Goal: Complete application form: Complete application form

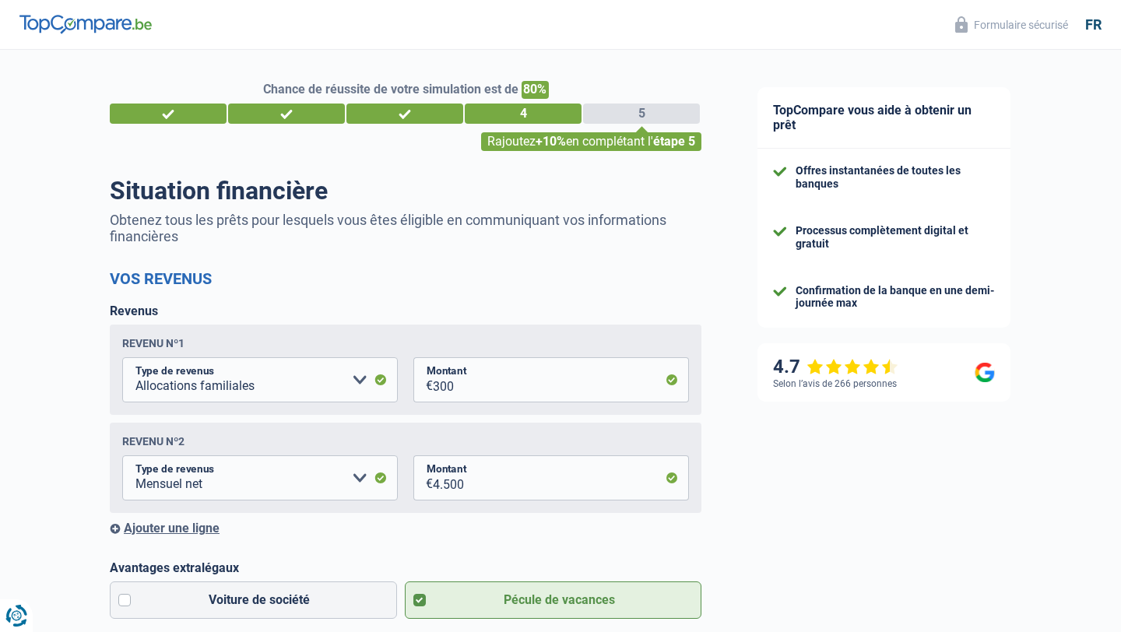
select select "familyAllowances"
select select "netSalary"
select select "personalLoan"
select select "loanRepayment"
select select "120"
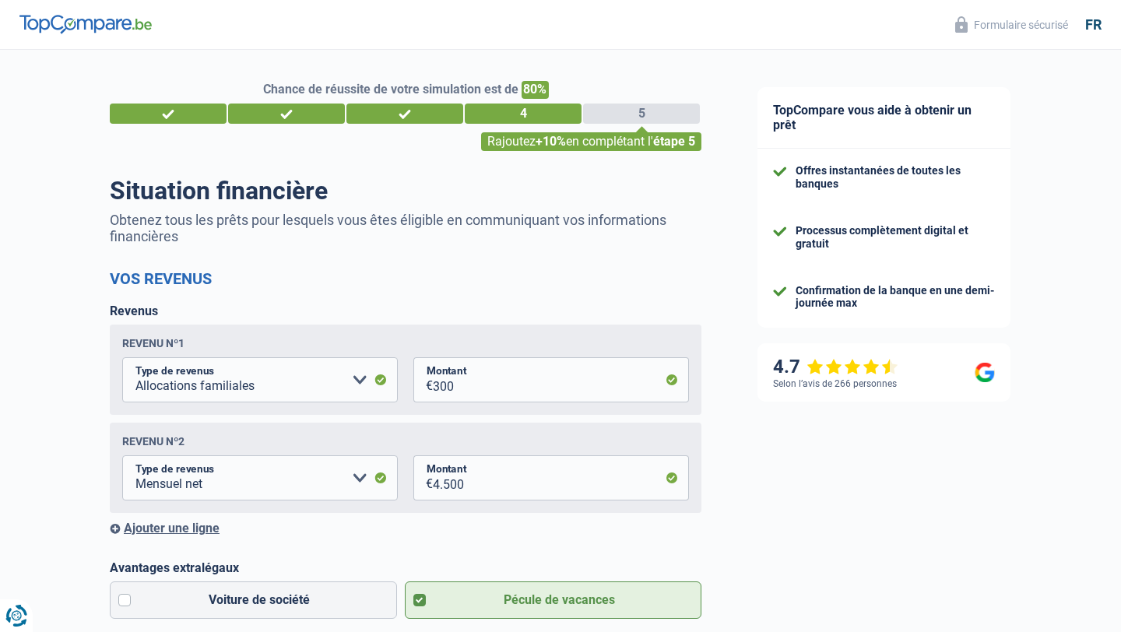
select select "creditConsolidation"
select select "84"
select select "personalLoan"
select select "loanRepayment"
select select "120"
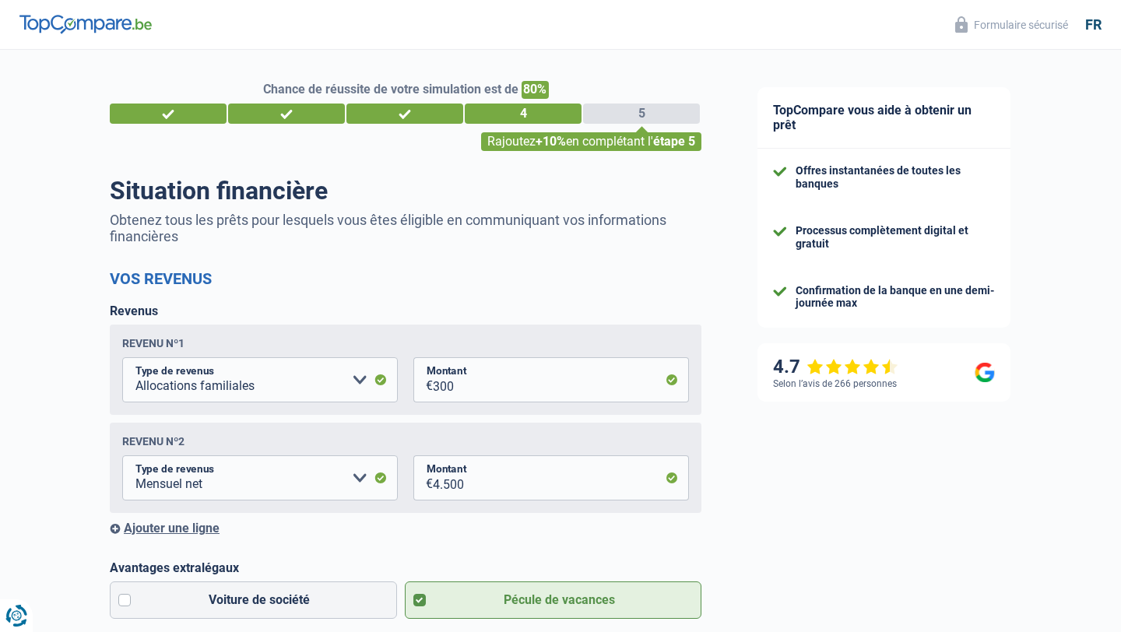
select select "personalLoan"
select select "homeFurnishingOrRelocation"
select select "120"
select select "carLoan"
select select "120"
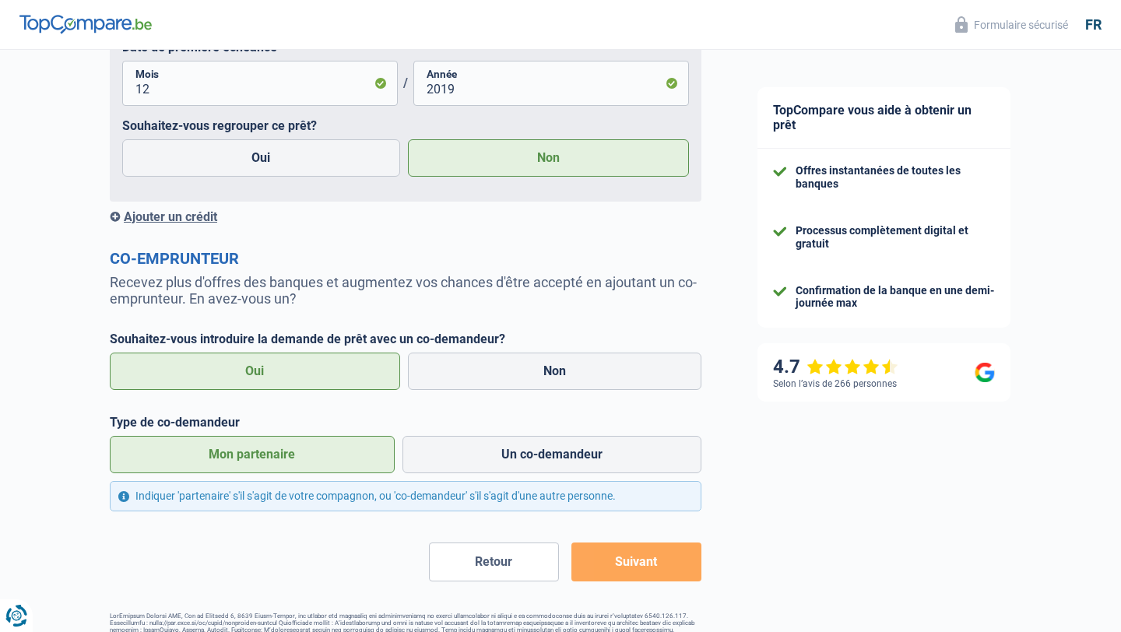
click at [646, 578] on button "Suivant" at bounding box center [636, 562] width 130 height 39
click at [646, 576] on button "Suivant" at bounding box center [636, 562] width 130 height 39
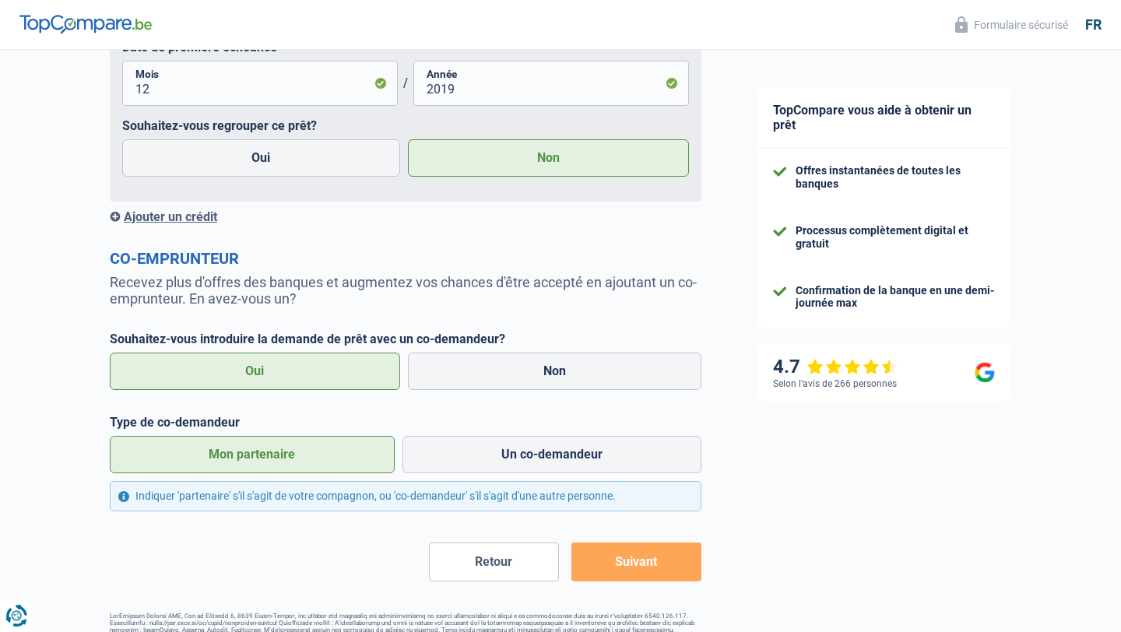
click at [646, 576] on button "Suivant" at bounding box center [636, 562] width 130 height 39
click at [11, 612] on icon "Renew consent" at bounding box center [13, 608] width 9 height 21
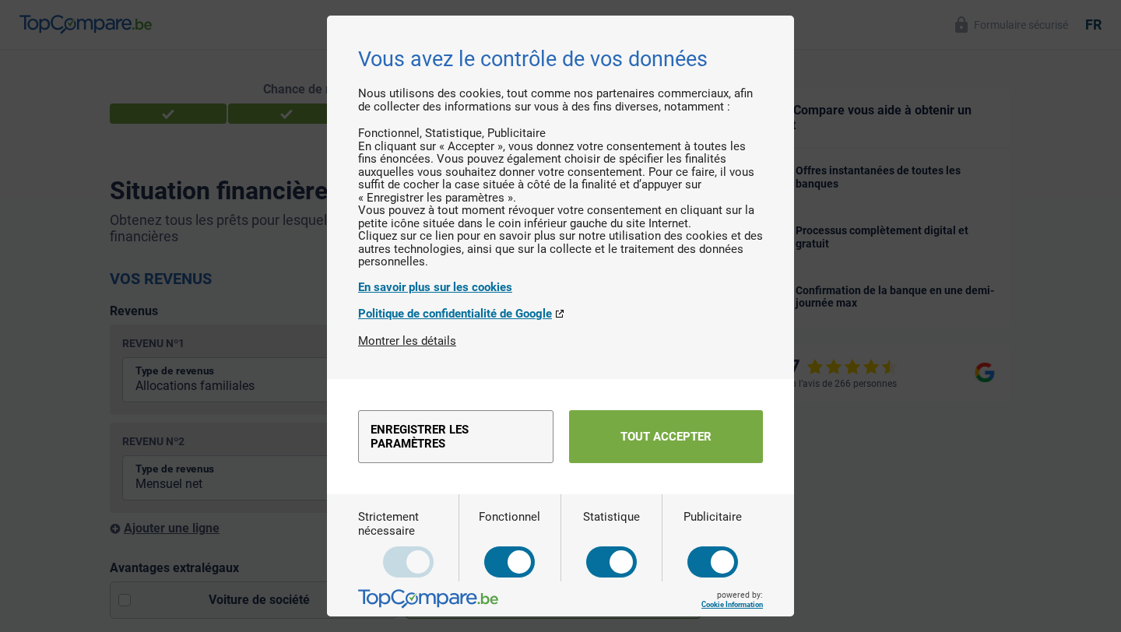
click at [638, 463] on button "Tout accepter" at bounding box center [666, 436] width 194 height 53
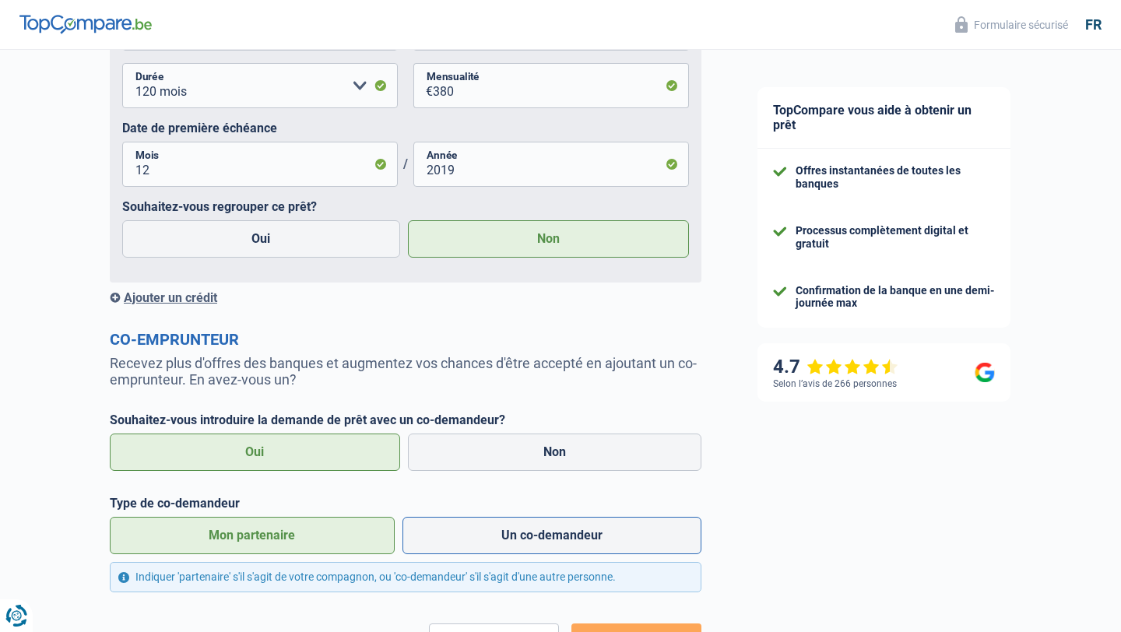
scroll to position [2892, 0]
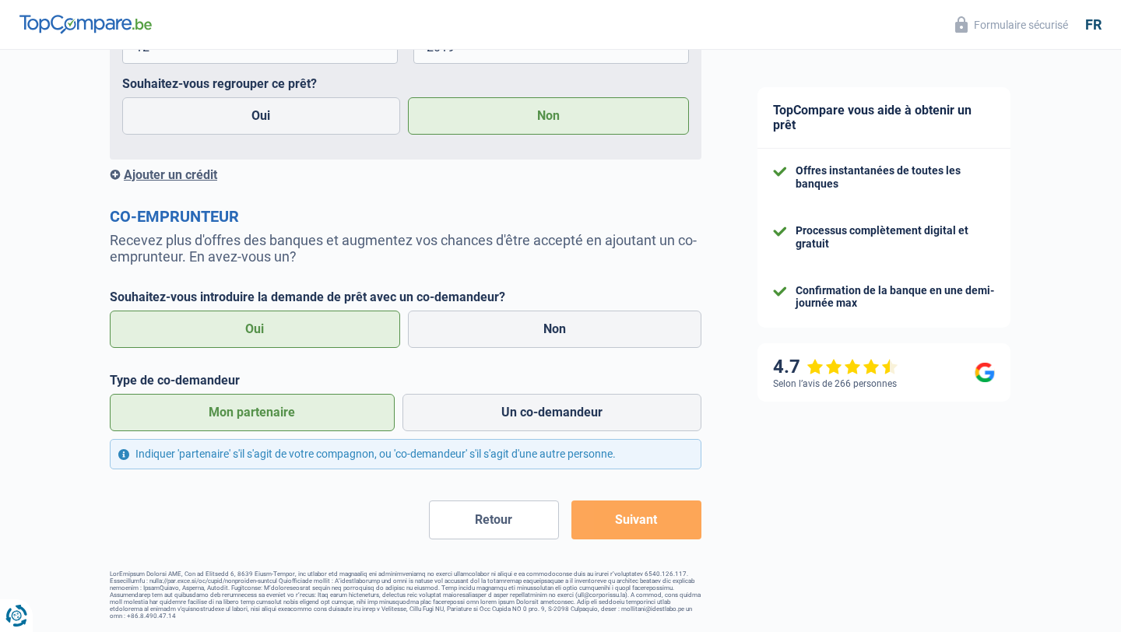
click at [620, 501] on button "Suivant" at bounding box center [636, 520] width 130 height 39
click at [625, 503] on button "Suivant" at bounding box center [636, 520] width 130 height 39
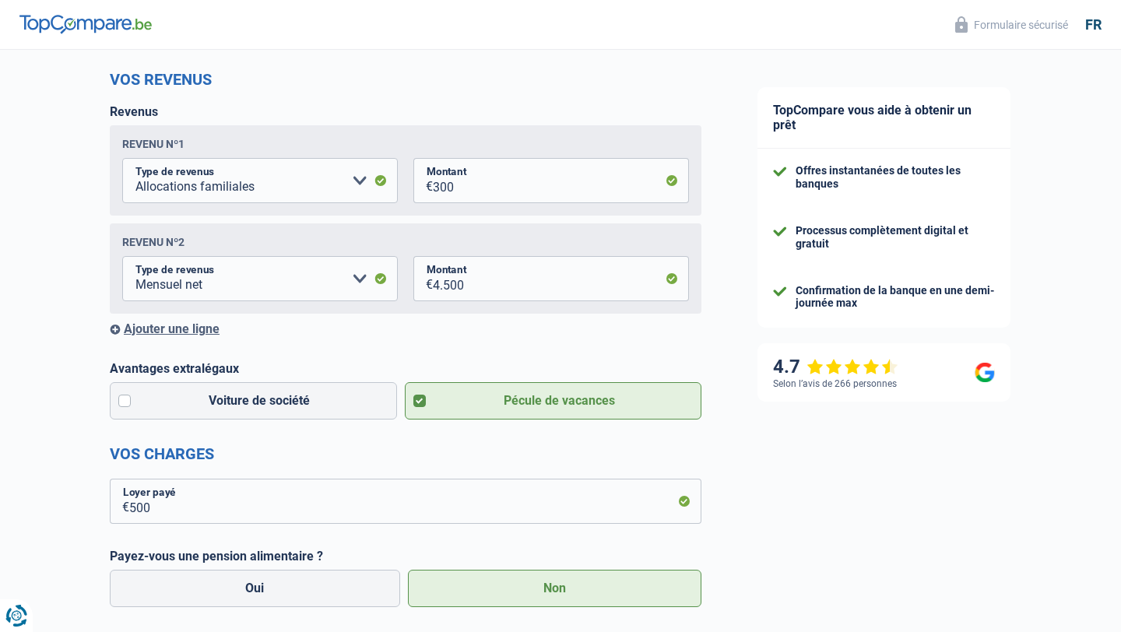
scroll to position [0, 0]
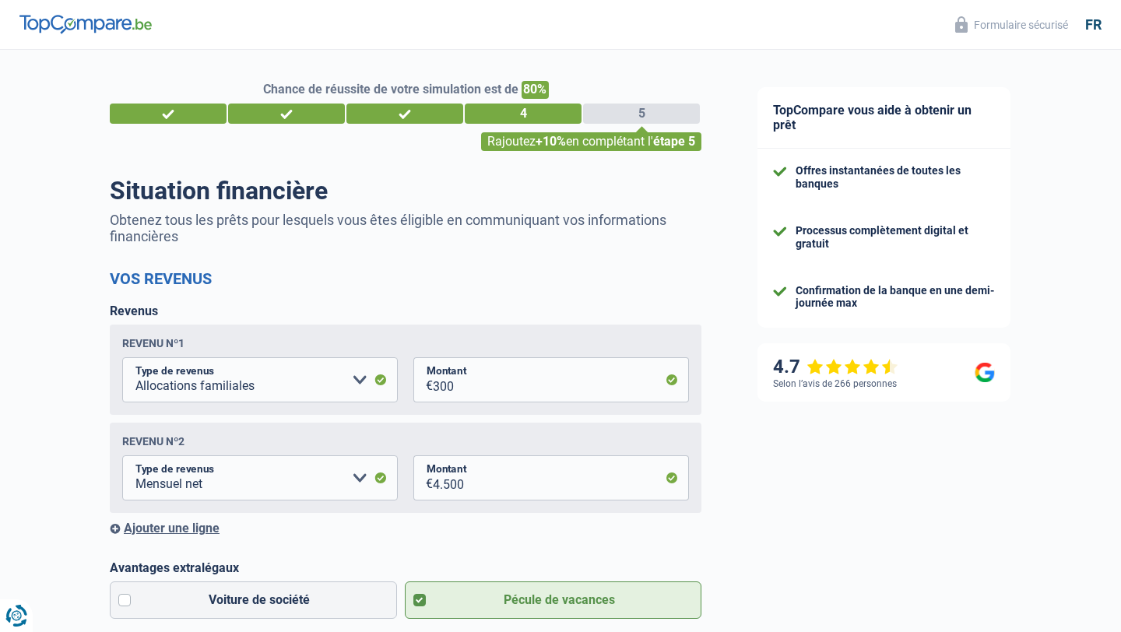
click at [563, 134] on div "Rajoutez +10% en complétant l' étape 5" at bounding box center [591, 141] width 220 height 19
click at [552, 118] on div "4" at bounding box center [523, 114] width 117 height 20
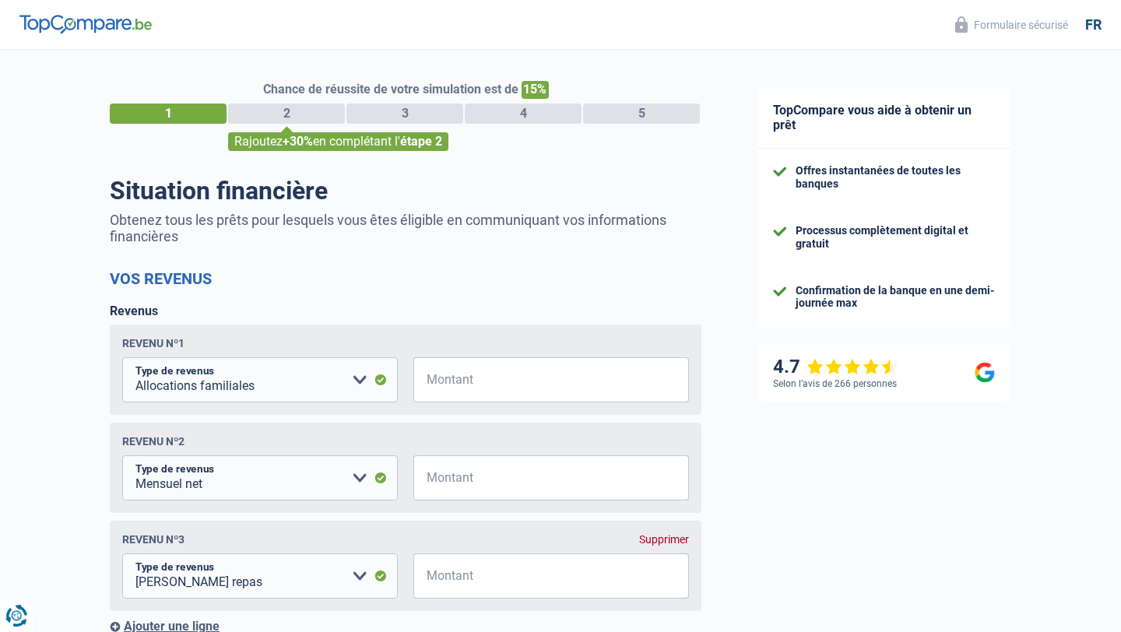
select select "familyAllowances"
select select "netSalary"
select select "mealVouchers"
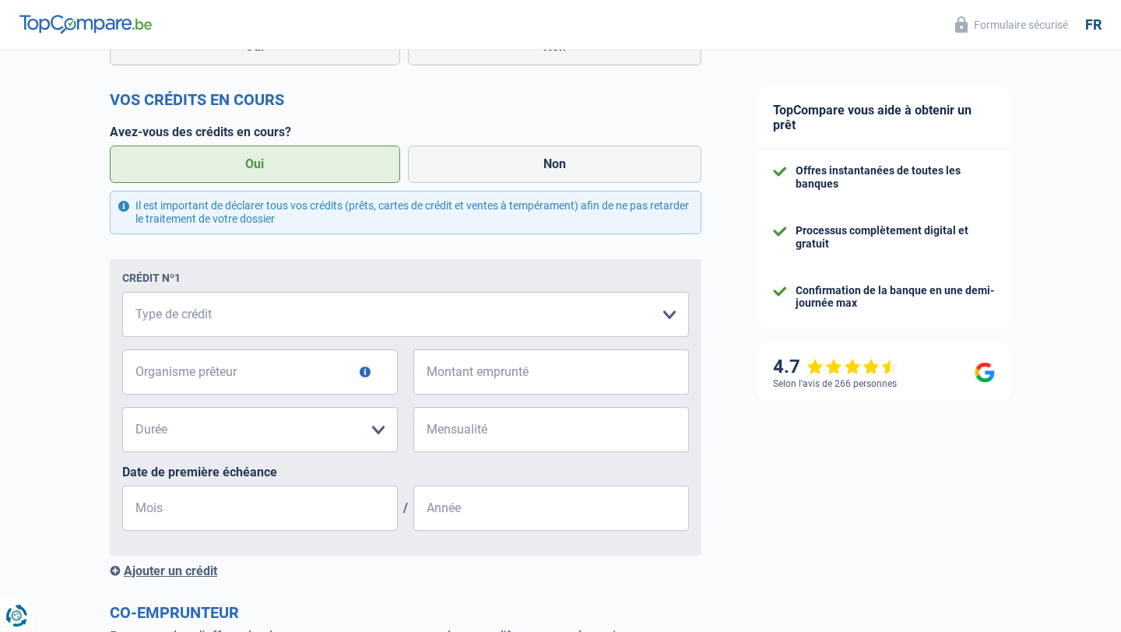
scroll to position [1123, 0]
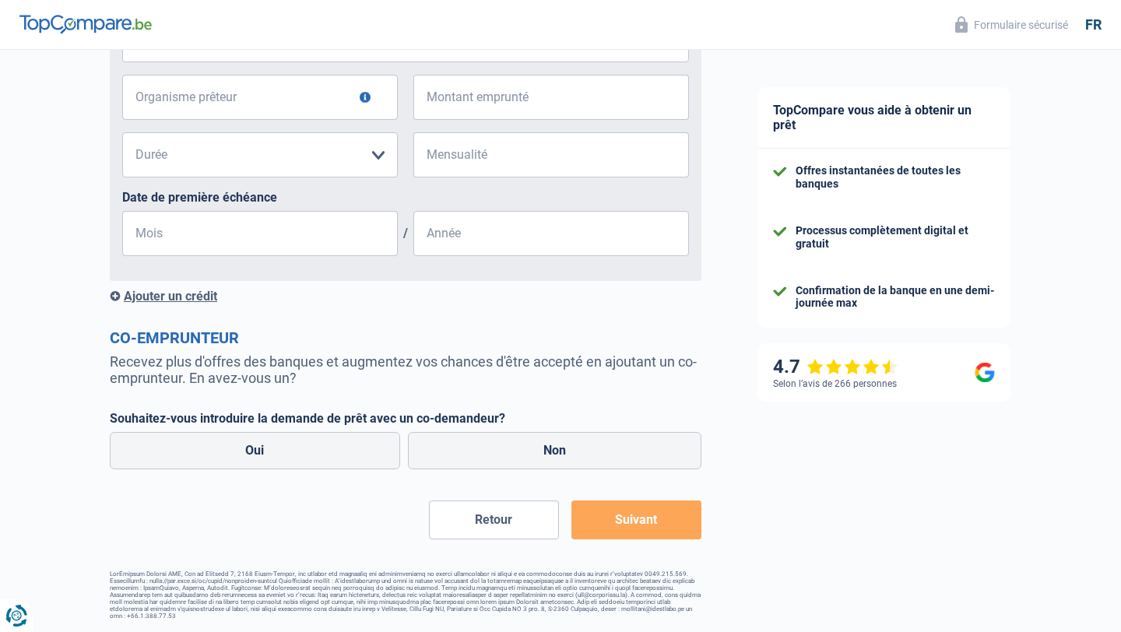
click at [644, 517] on button "Suivant" at bounding box center [636, 520] width 130 height 39
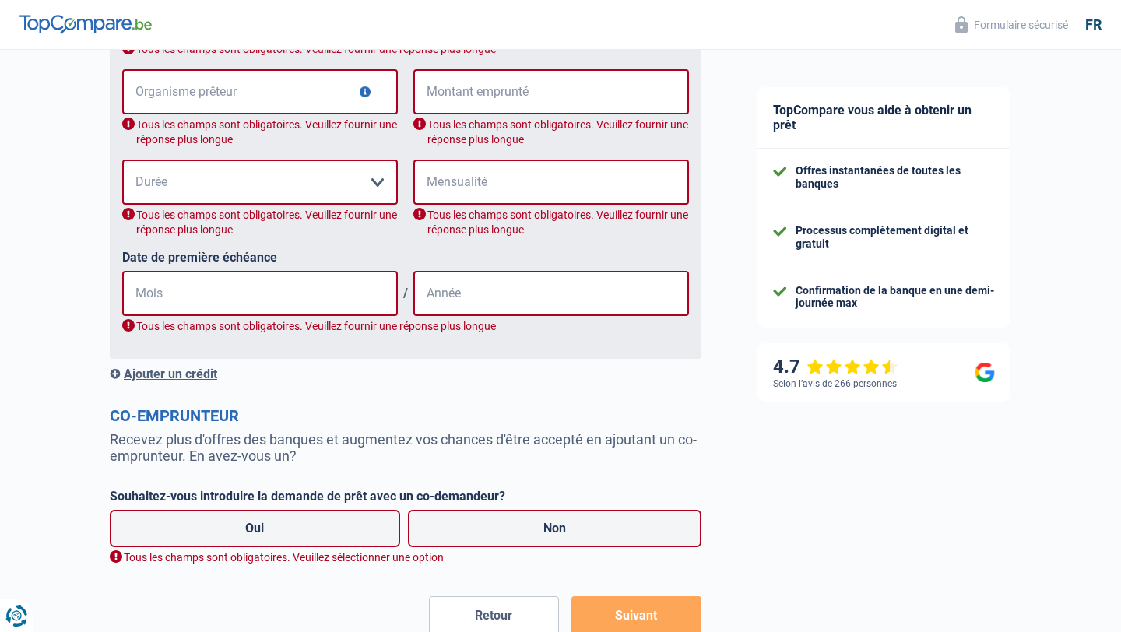
scroll to position [1406, 0]
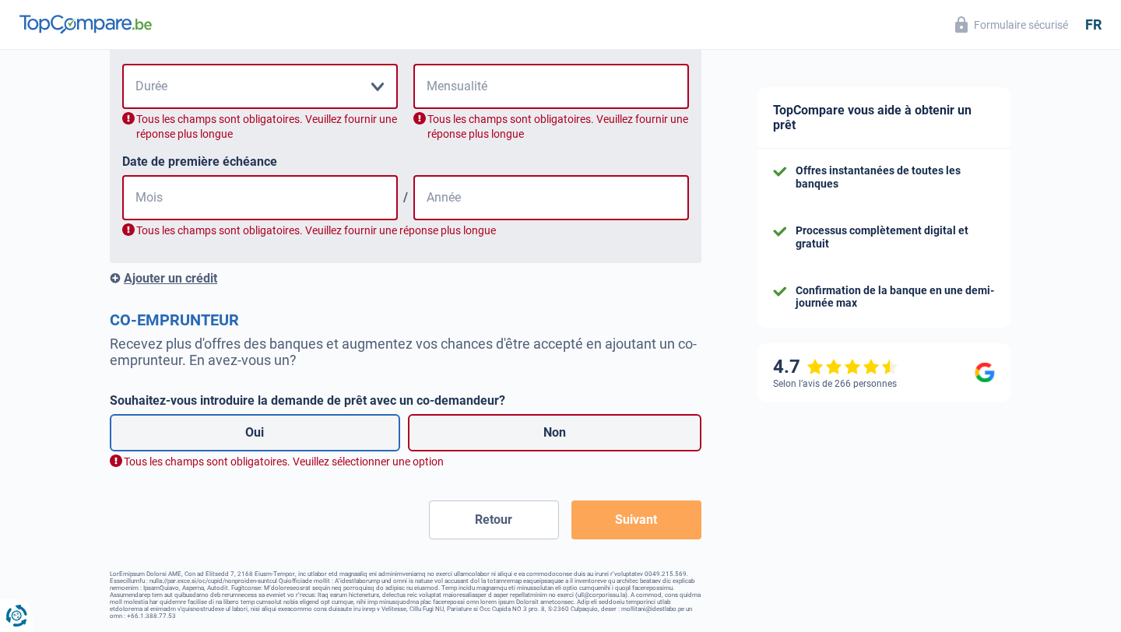
click at [337, 428] on label "Oui" at bounding box center [255, 432] width 290 height 37
click at [337, 428] on input "Oui" at bounding box center [255, 432] width 290 height 37
radio input "true"
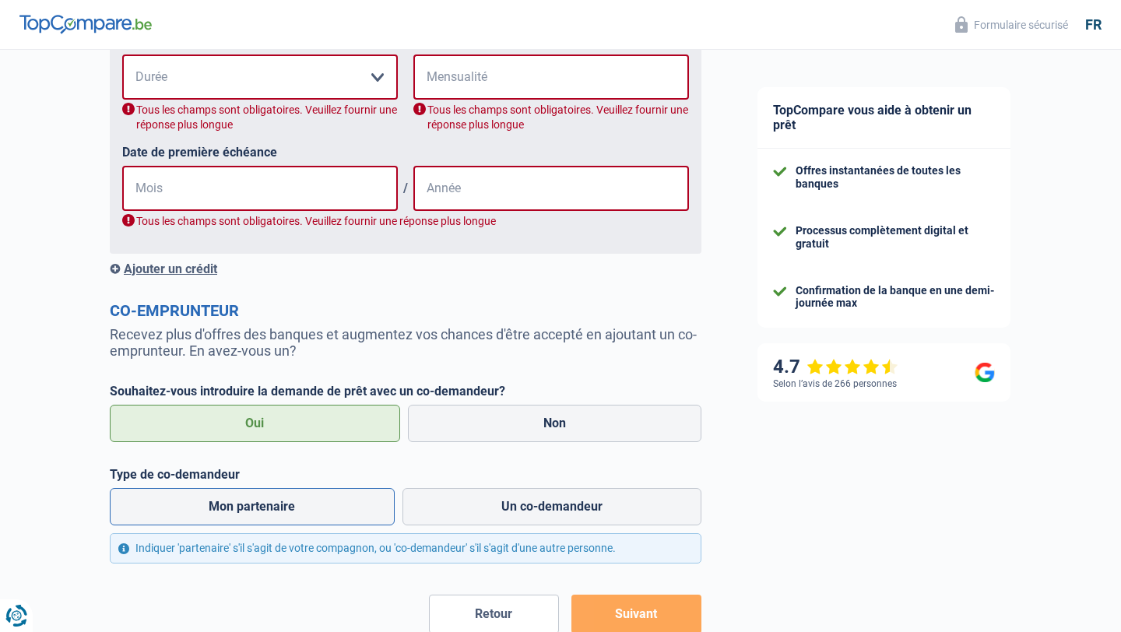
click at [329, 500] on label "Mon partenaire" at bounding box center [252, 506] width 285 height 37
click at [329, 500] on input "Mon partenaire" at bounding box center [252, 506] width 285 height 37
radio input "true"
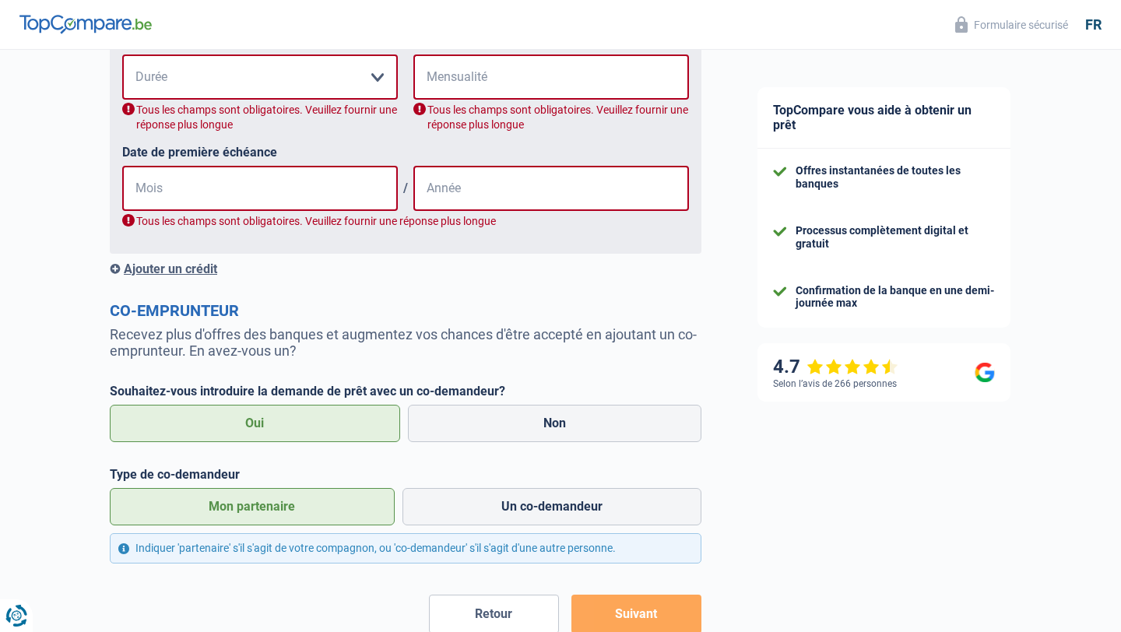
click at [646, 605] on button "Suivant" at bounding box center [636, 614] width 130 height 39
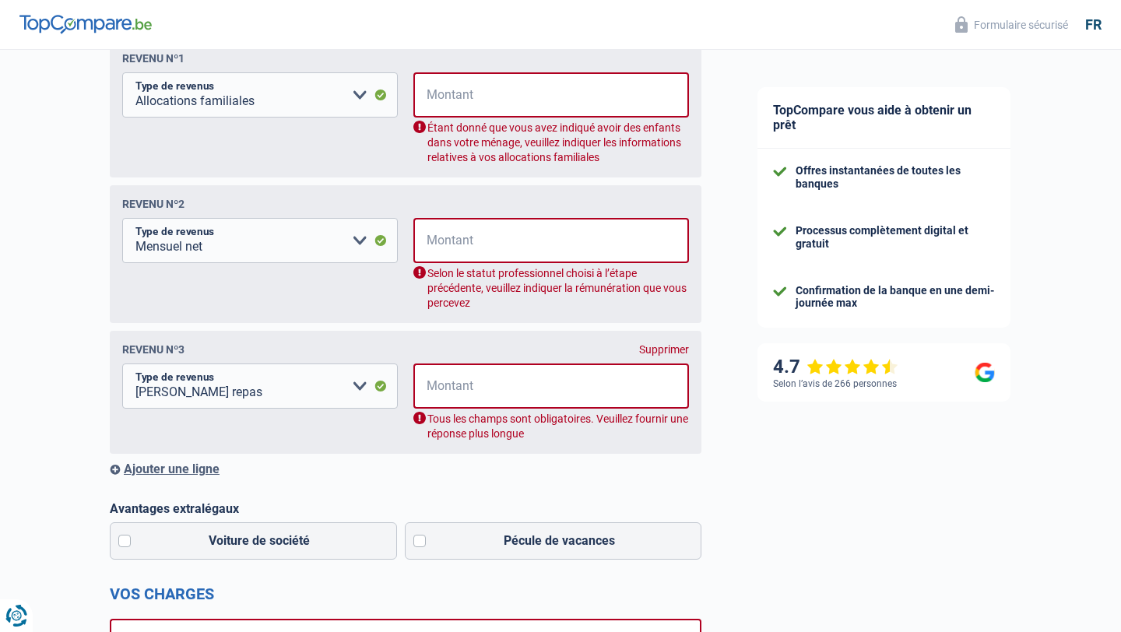
scroll to position [251, 0]
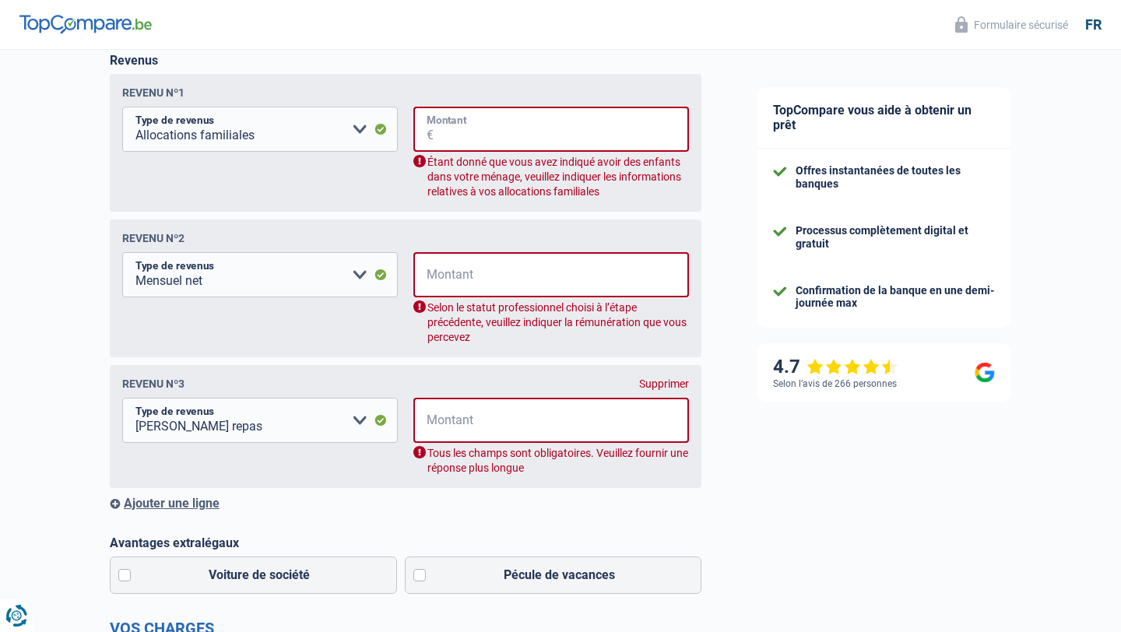
click at [438, 130] on input "Montant" at bounding box center [561, 129] width 255 height 45
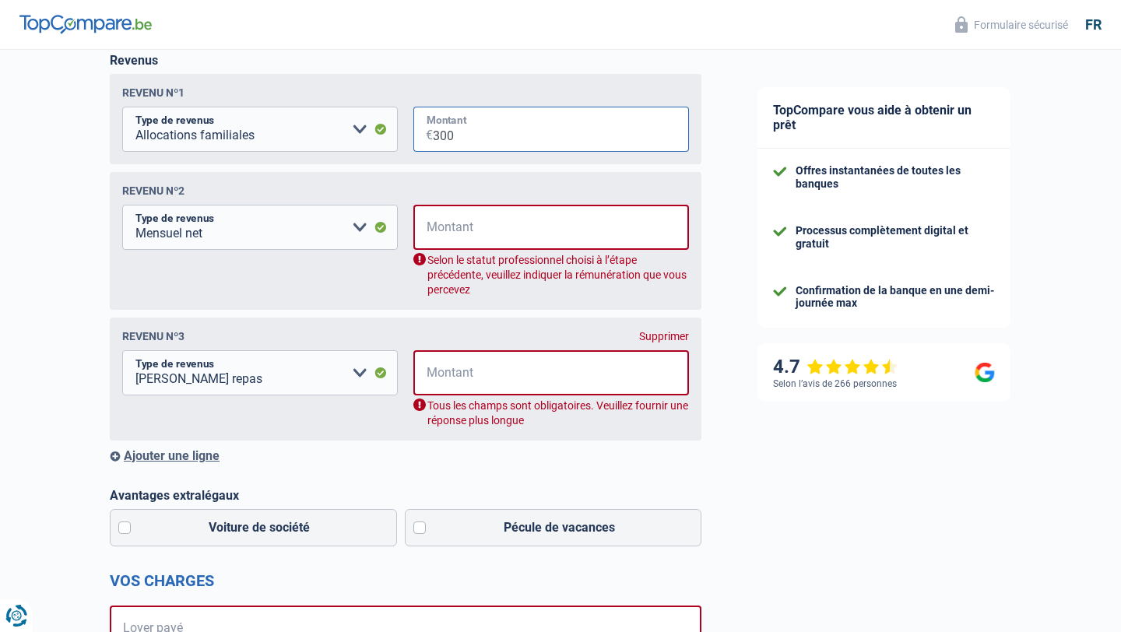
type input "300"
click at [503, 233] on input "Montant" at bounding box center [561, 227] width 255 height 45
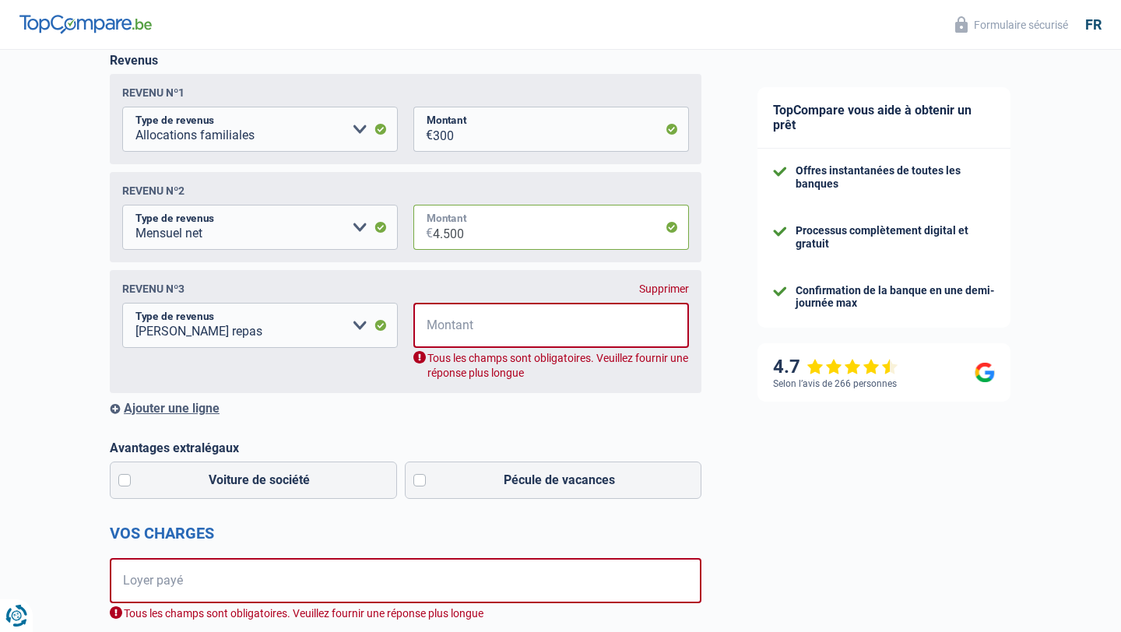
type input "4.500"
click at [547, 328] on input "Montant" at bounding box center [561, 325] width 255 height 45
click at [665, 286] on div "Supprimer" at bounding box center [664, 289] width 50 height 12
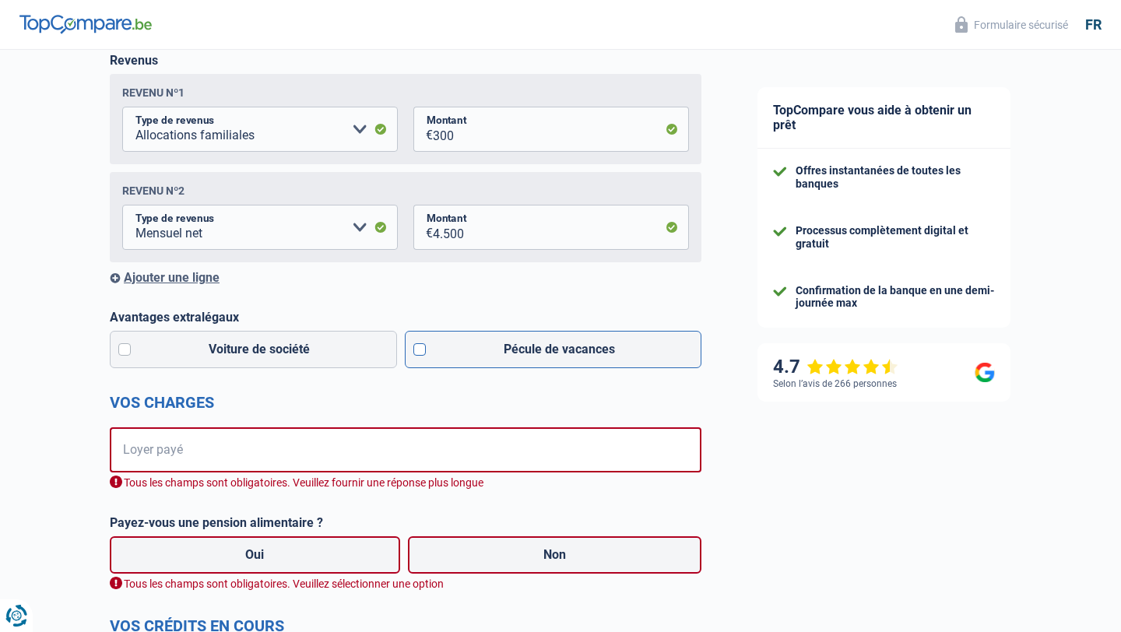
click at [554, 347] on label "Pécule de vacances" at bounding box center [553, 349] width 297 height 37
click at [554, 347] on input "Pécule de vacances" at bounding box center [553, 349] width 297 height 37
checkbox input "true"
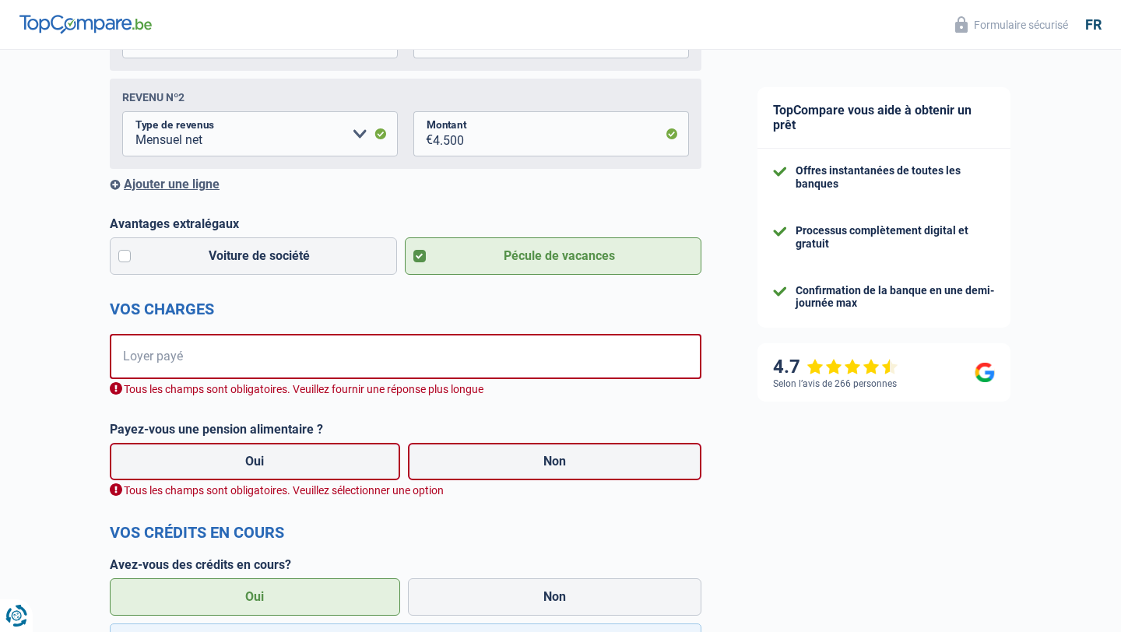
scroll to position [343, 0]
click at [531, 357] on input "Loyer payé" at bounding box center [415, 358] width 571 height 45
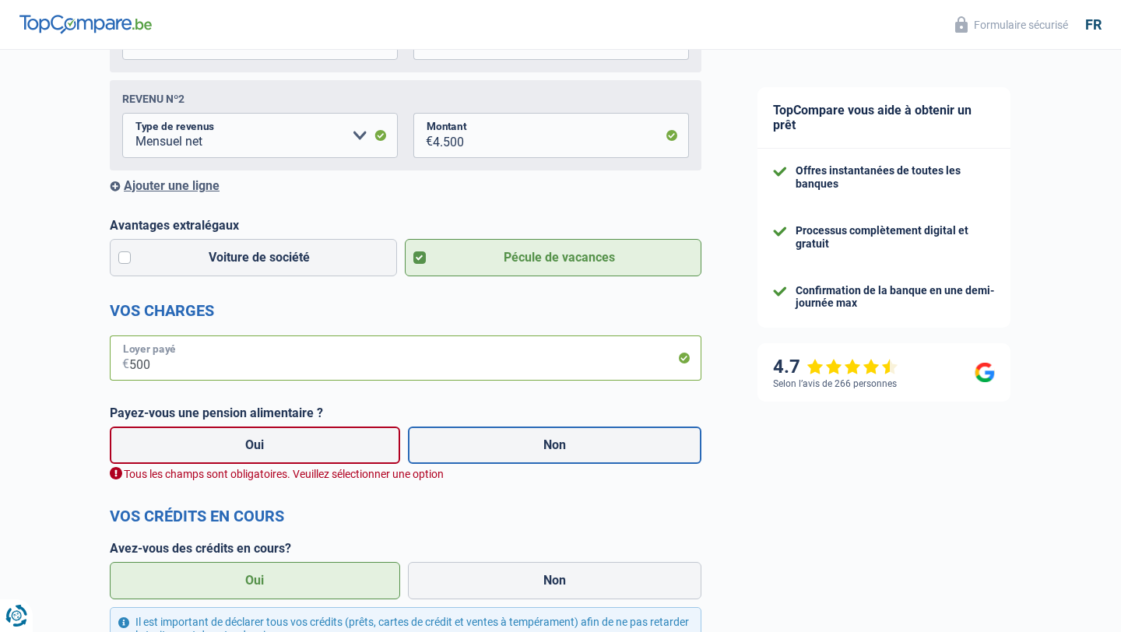
type input "500"
click at [525, 452] on label "Non" at bounding box center [555, 445] width 294 height 37
click at [525, 452] on input "Non" at bounding box center [555, 445] width 294 height 37
radio input "true"
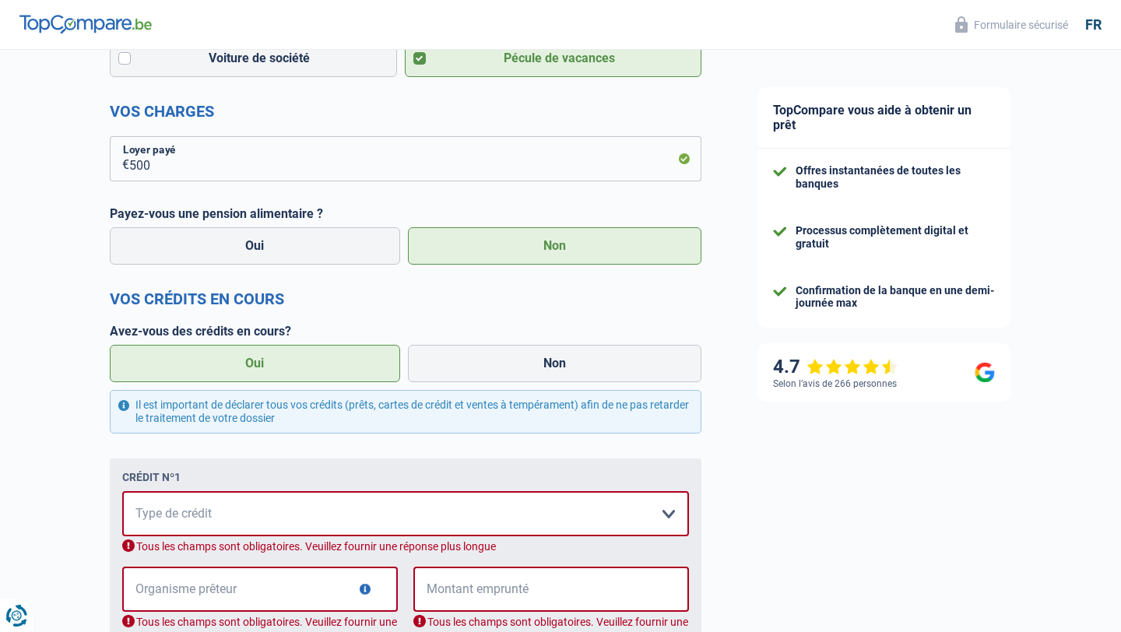
scroll to position [555, 0]
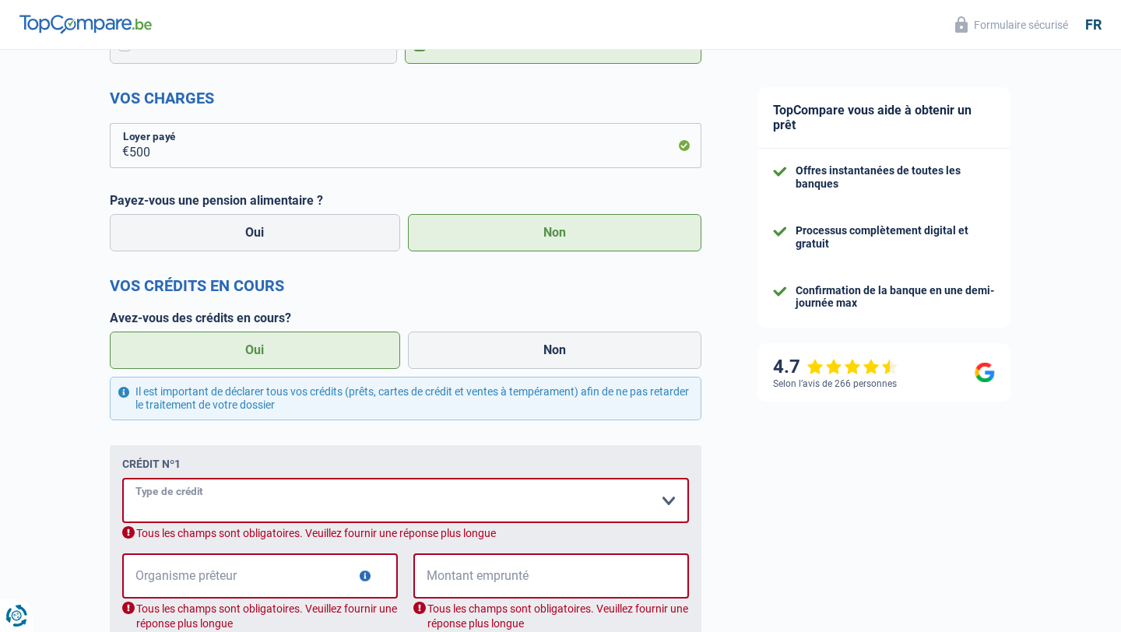
click at [376, 498] on select "Carte ou ouverture de crédit Prêt hypothécaire Vente à tempérament Prêt à tempé…" at bounding box center [405, 500] width 567 height 45
select select "creditConsolidation"
click at [122, 478] on select "Carte ou ouverture de crédit Prêt hypothécaire Vente à tempérament Prêt à tempé…" at bounding box center [405, 500] width 567 height 45
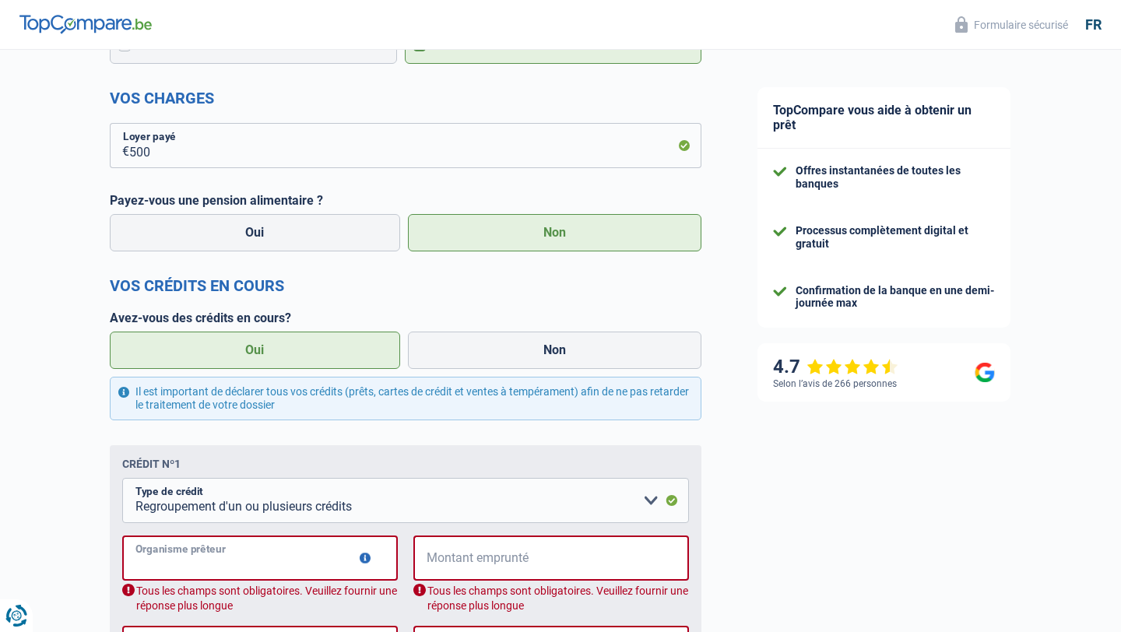
click at [232, 556] on input "Organisme prêteur" at bounding box center [260, 558] width 276 height 45
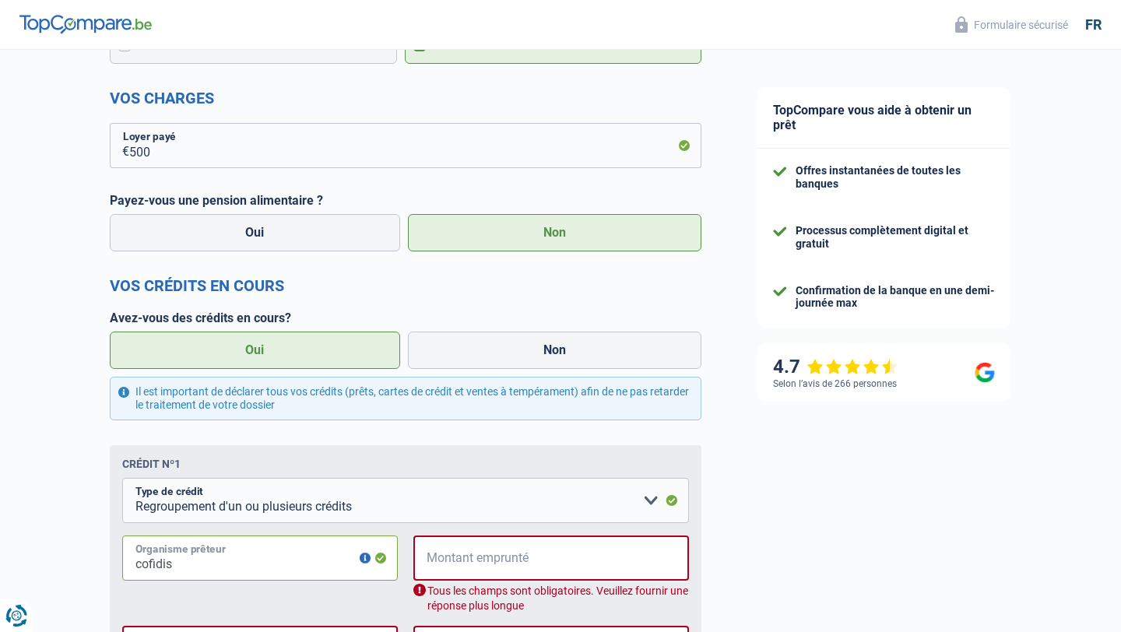
type input "cofidis"
